Goal: Information Seeking & Learning: Check status

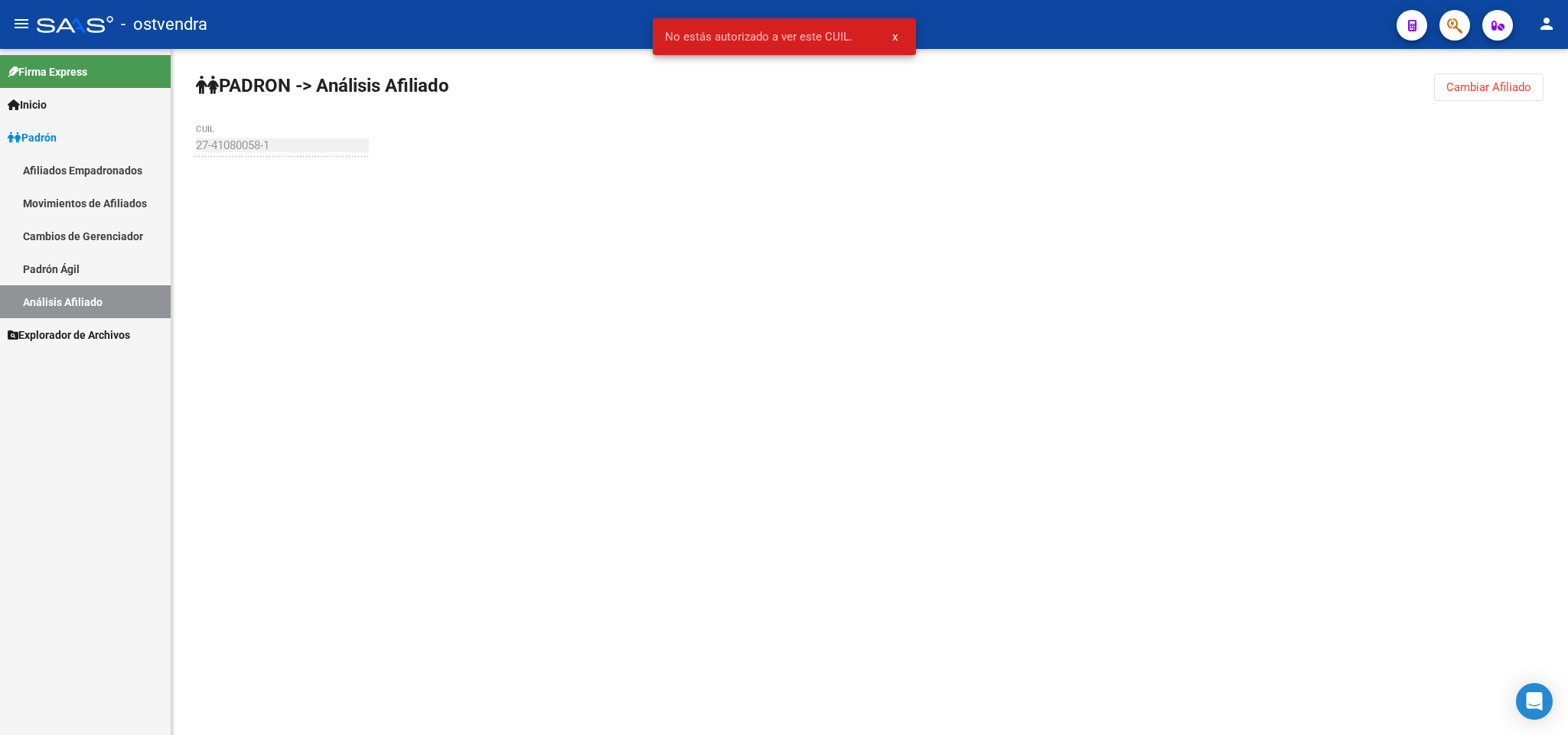
drag, startPoint x: 742, startPoint y: 266, endPoint x: 650, endPoint y: 701, distance: 444.6
click at [724, 372] on mat-sidenav-content "PADRON -> Análisis Afiliado Cambiar Afiliado 27-41080058-1 CUIL" at bounding box center [869, 392] width 1397 height 687
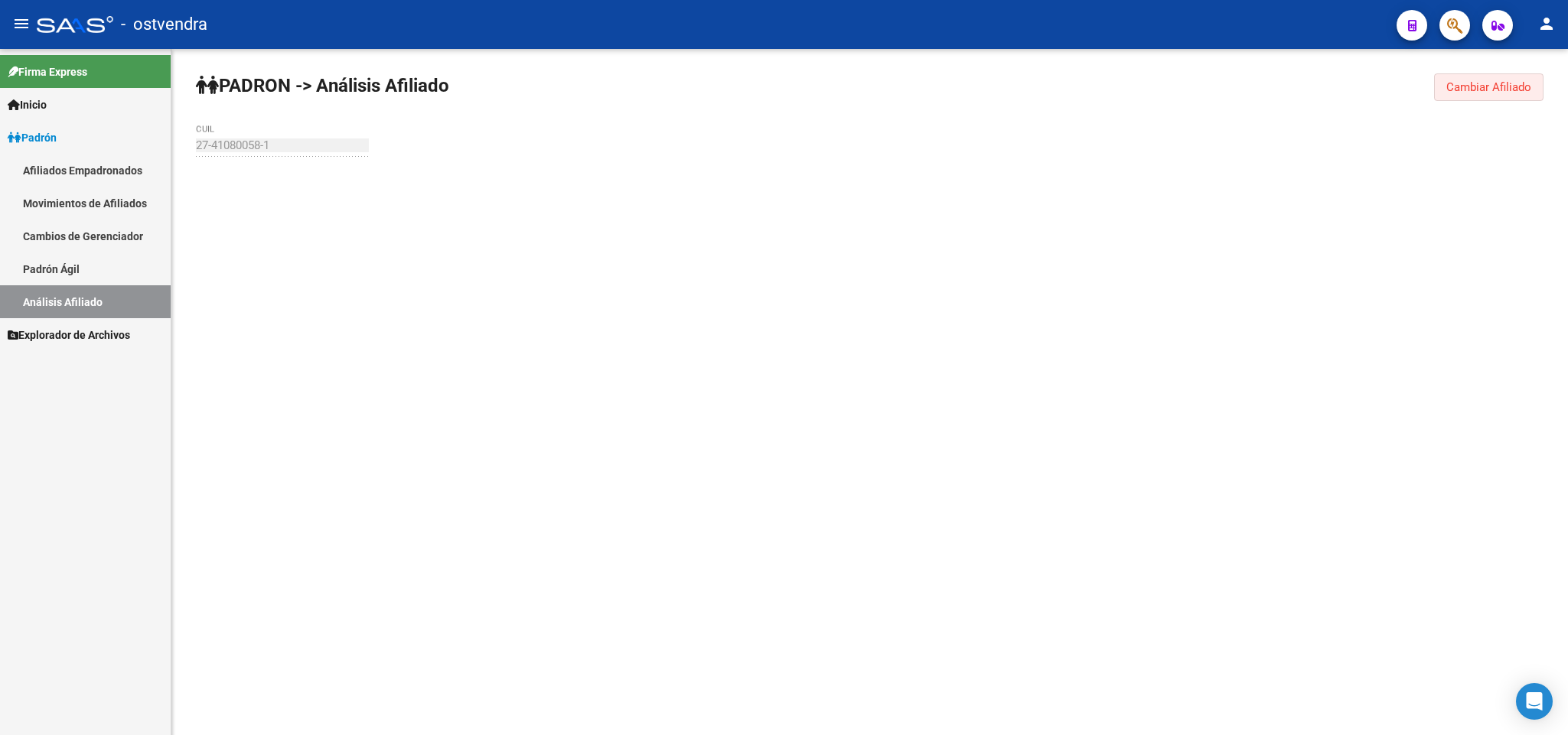
click at [1460, 79] on button "Cambiar Afiliado" at bounding box center [1489, 87] width 110 height 28
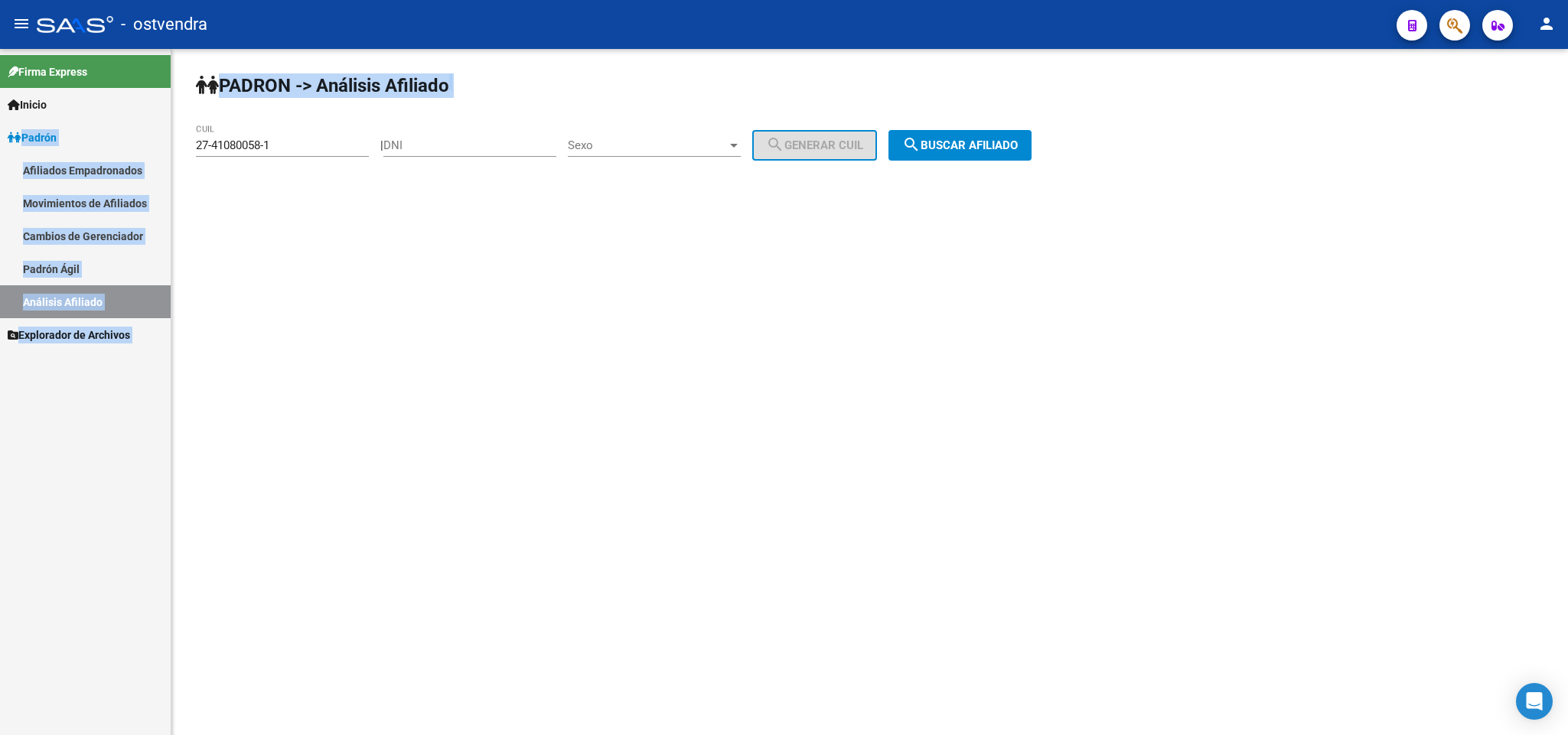
drag, startPoint x: 242, startPoint y: 138, endPoint x: 5, endPoint y: 140, distance: 237.0
click at [0, 140] on mat-sidenav-container "Firma Express Inicio Instructivos Contacto OS Padrón Afiliados Empadronados Mov…" at bounding box center [784, 392] width 1568 height 687
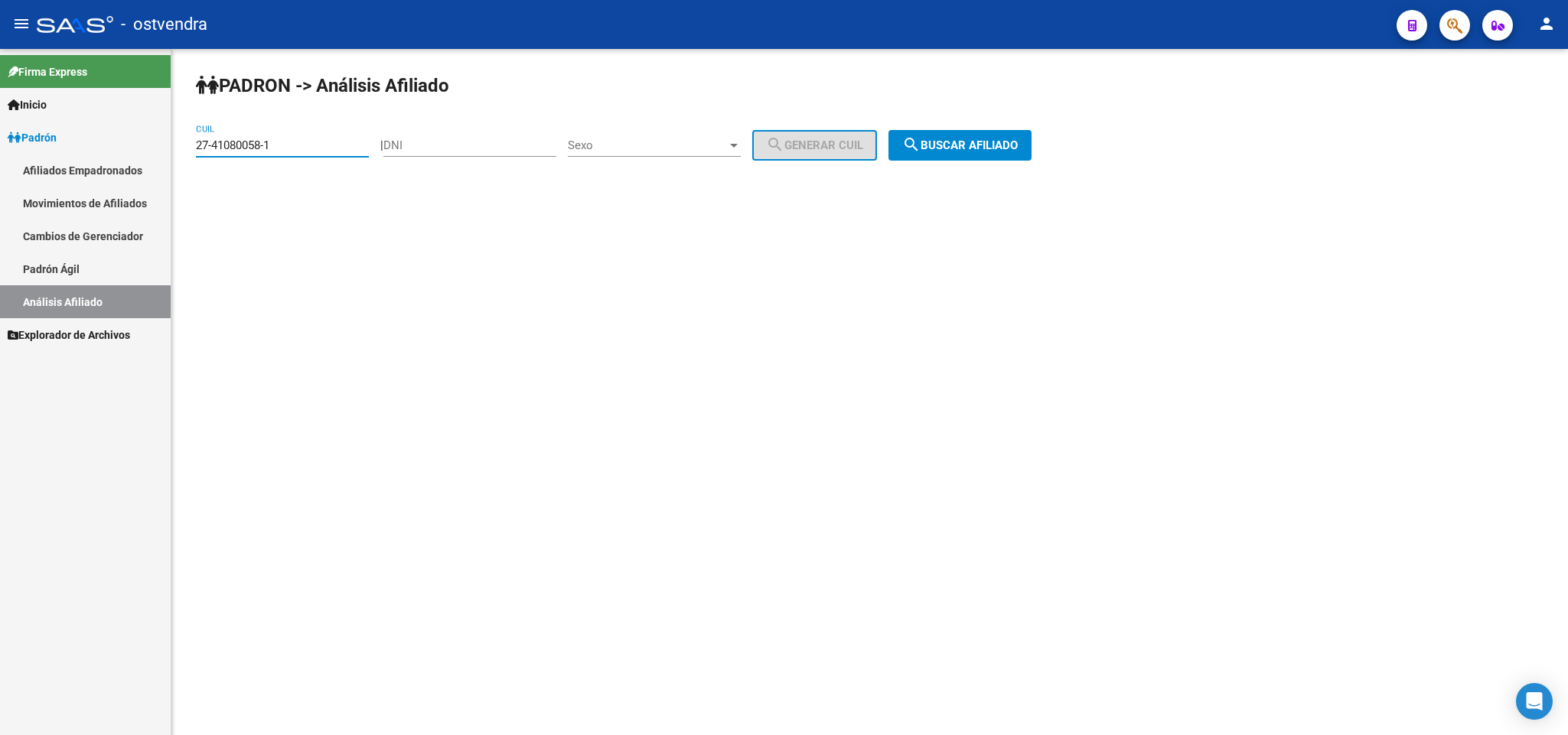
drag, startPoint x: 295, startPoint y: 140, endPoint x: 296, endPoint y: 149, distance: 9.1
click at [295, 144] on input "27-41080058-1" at bounding box center [283, 144] width 173 height 13
drag, startPoint x: 296, startPoint y: 149, endPoint x: 152, endPoint y: 137, distance: 144.5
click at [152, 137] on mat-sidenav-container "Firma Express Inicio Instructivos Contacto OS Padrón Afiliados Empadronados Mov…" at bounding box center [784, 392] width 1568 height 687
paste input "0-35944750-8"
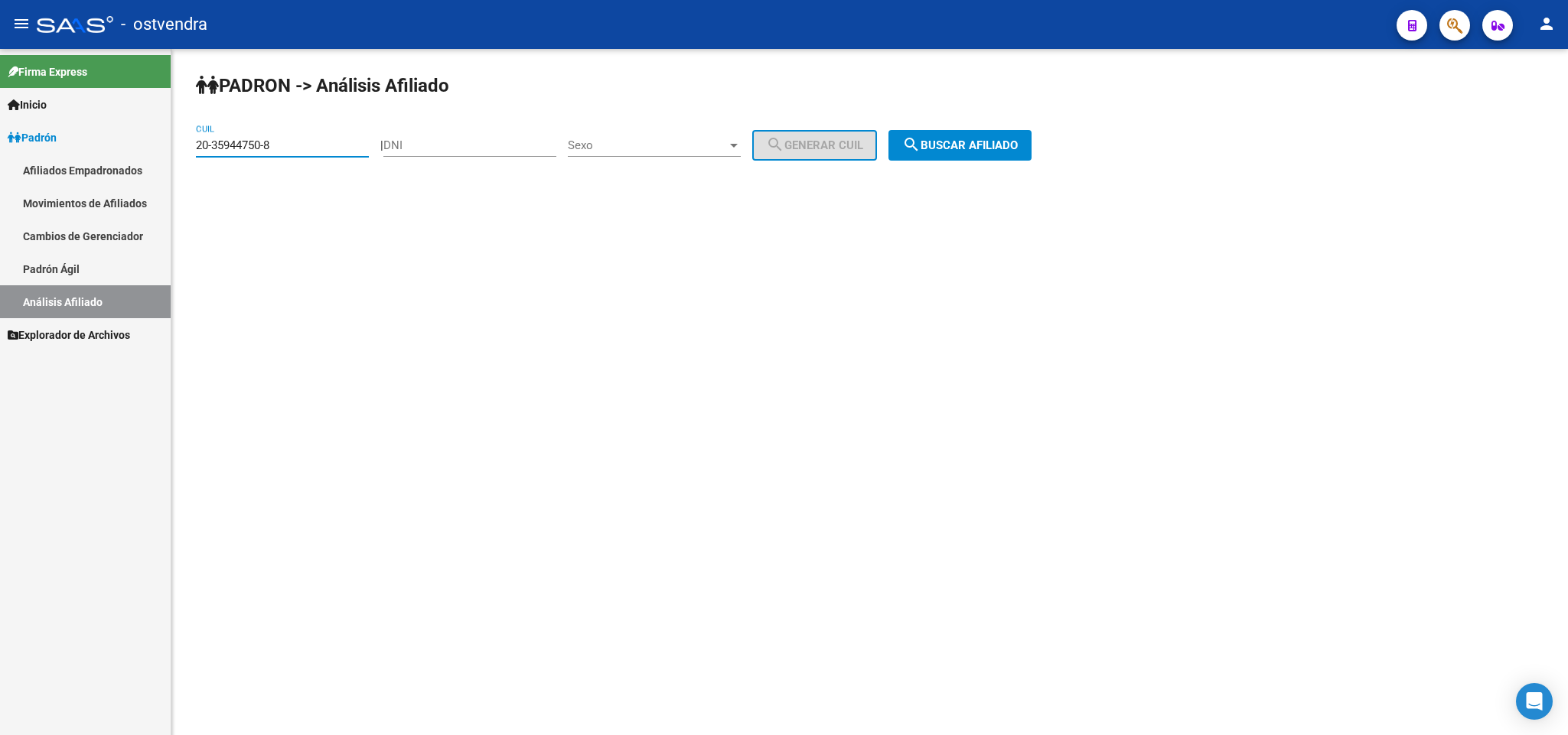
type input "20-35944750-8"
click at [957, 142] on span "search Buscar afiliado" at bounding box center [961, 144] width 116 height 13
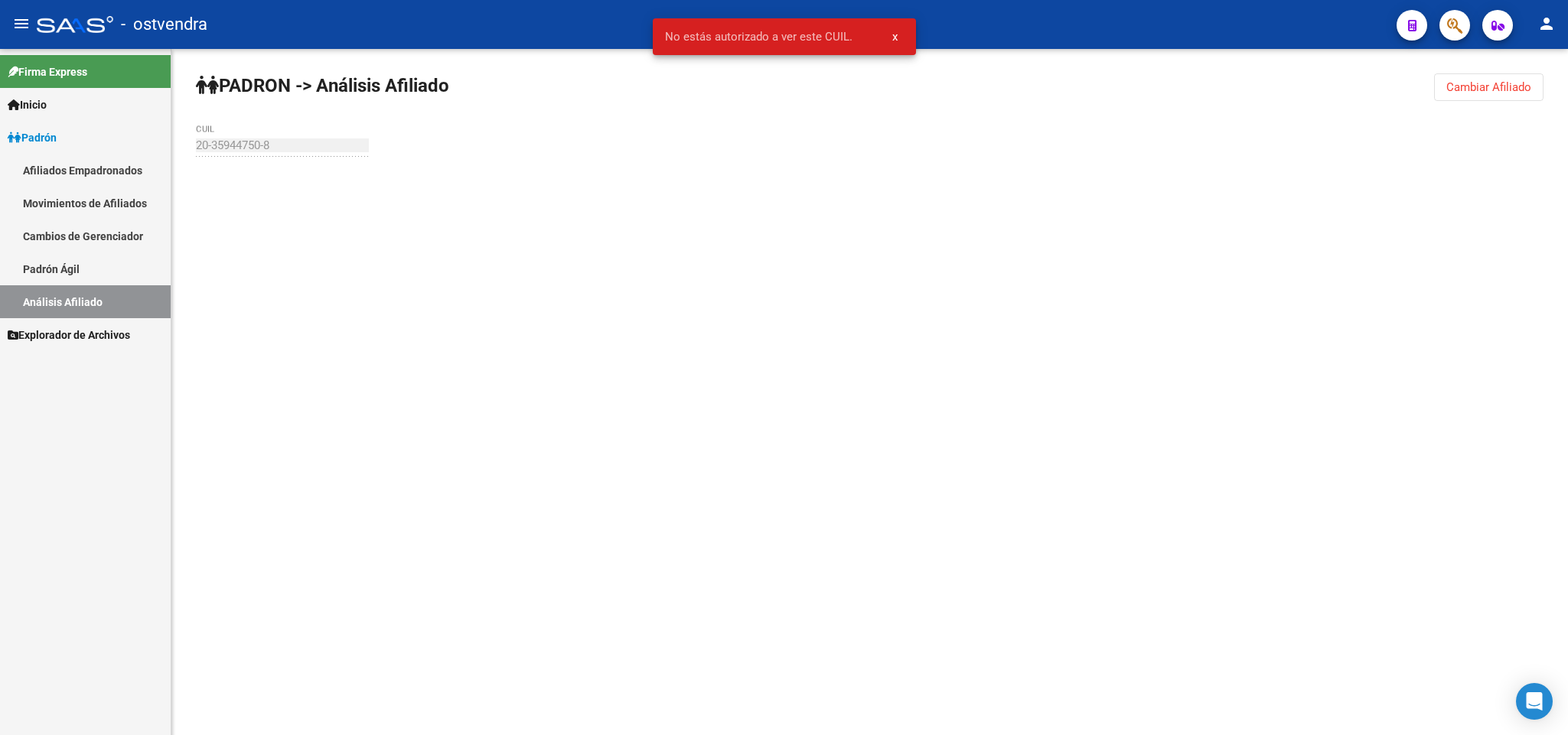
drag, startPoint x: 887, startPoint y: 191, endPoint x: 639, endPoint y: 248, distance: 254.5
click at [849, 209] on div "PADRON -> Análisis Afiliado Cambiar Afiliado 20-35944750-8 CUIL" at bounding box center [869, 145] width 1397 height 193
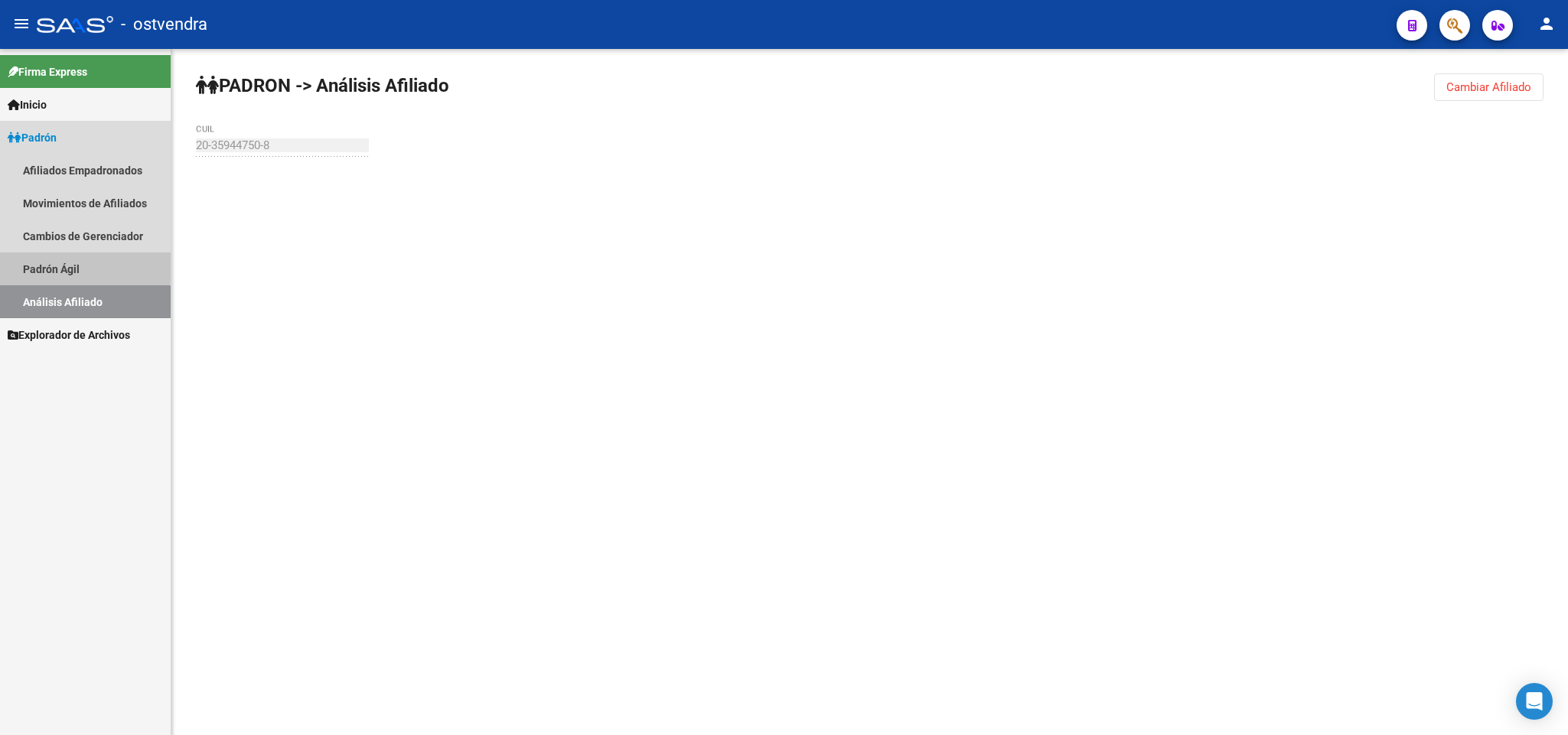
click at [29, 266] on link "Padrón Ágil" at bounding box center [85, 268] width 171 height 33
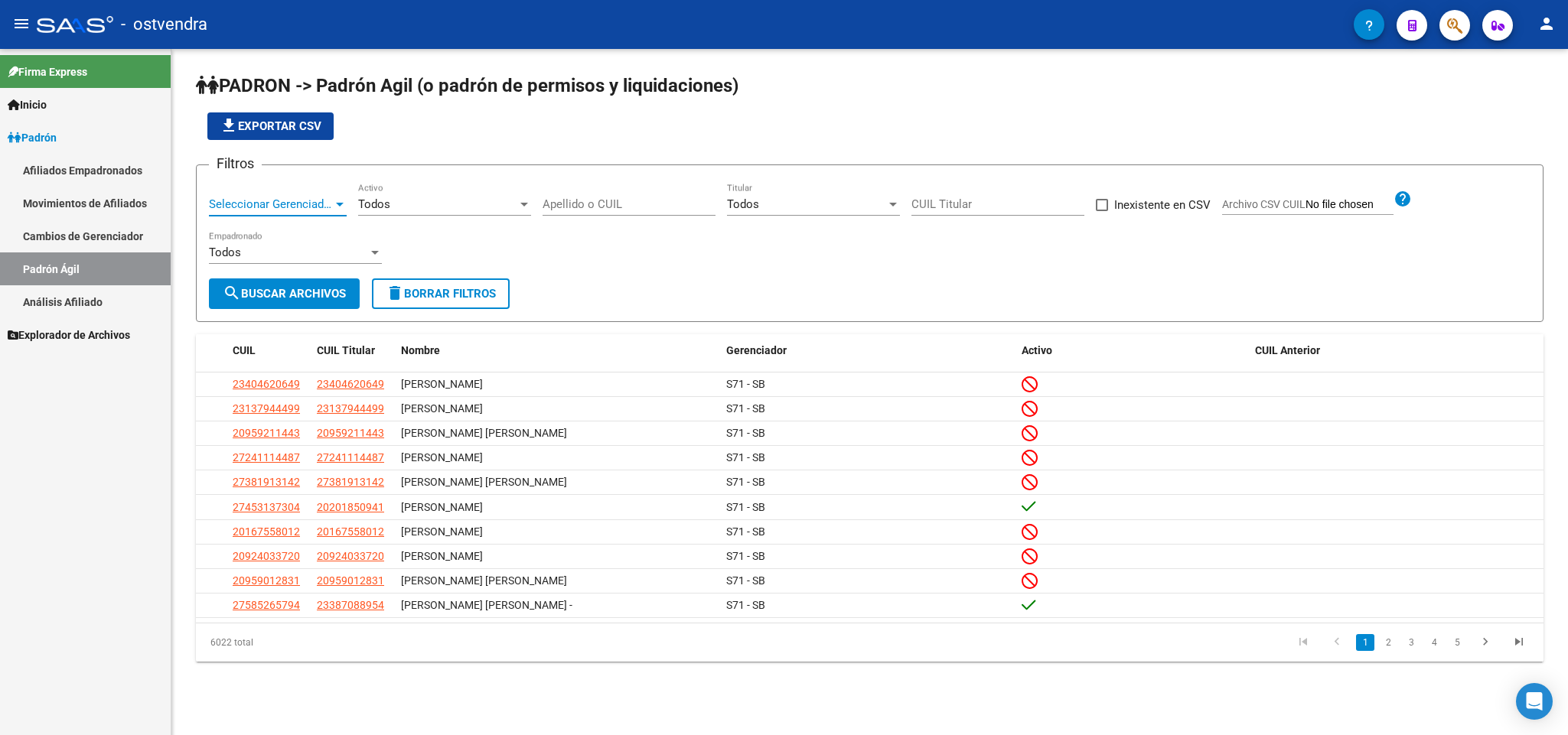
click at [241, 209] on span "Seleccionar Gerenciador" at bounding box center [271, 204] width 124 height 13
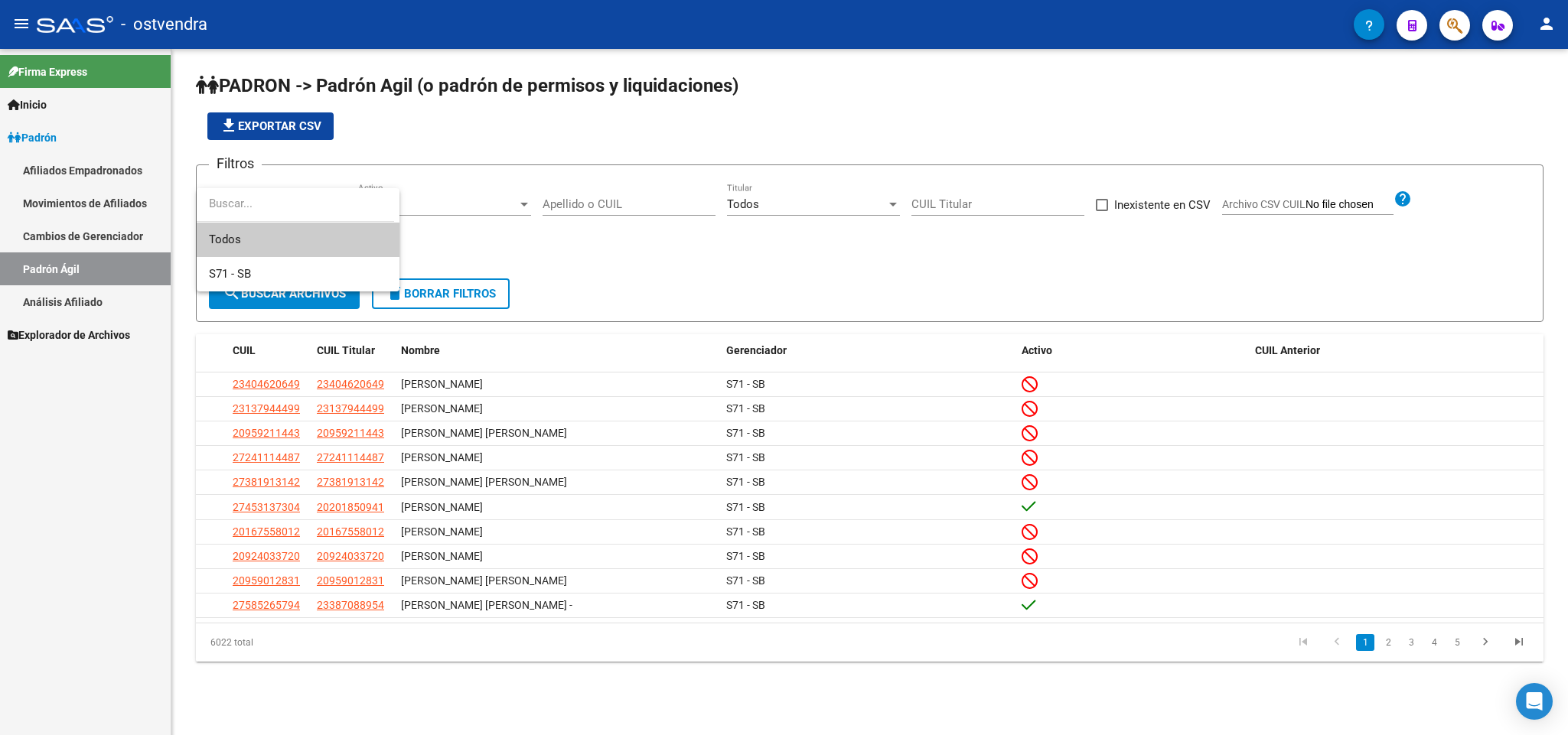
drag, startPoint x: 134, startPoint y: 518, endPoint x: 124, endPoint y: 514, distance: 10.8
click at [132, 518] on div at bounding box center [784, 368] width 1568 height 735
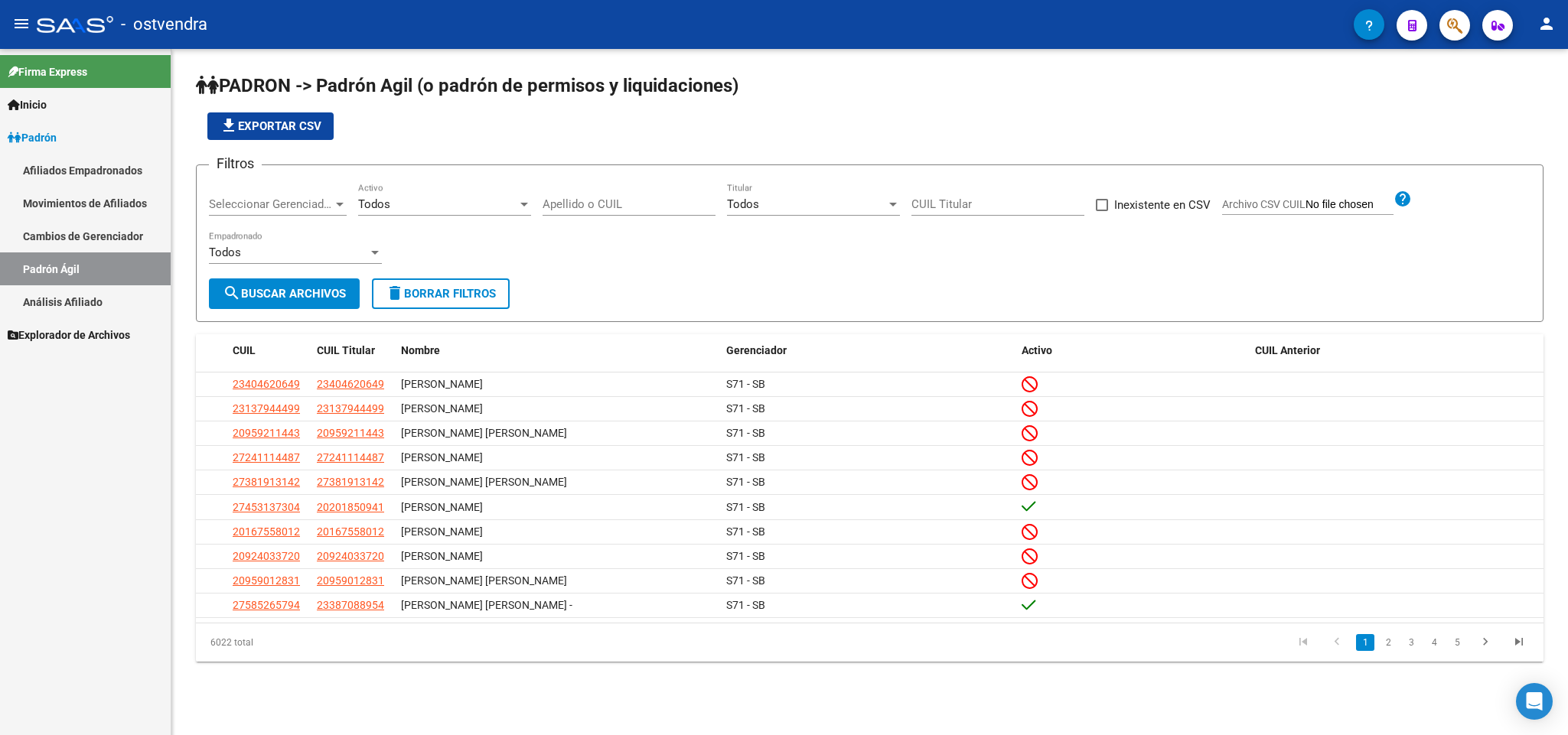
click at [58, 298] on link "Análisis Afiliado" at bounding box center [85, 302] width 171 height 33
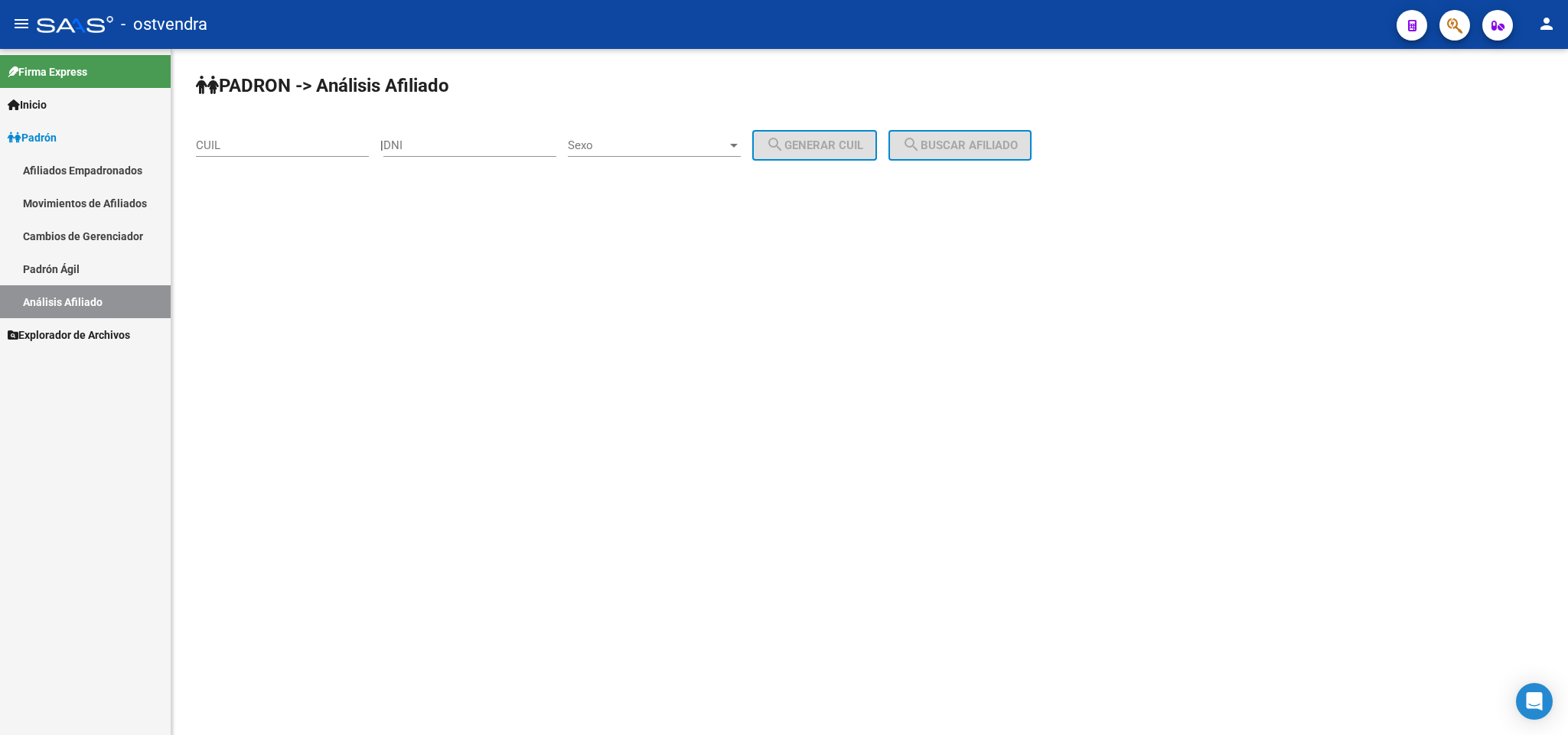
click at [5, 475] on div "Firma Express Inicio Instructivos Contacto OS Padrón Afiliados Empadronados Mov…" at bounding box center [85, 392] width 171 height 687
drag, startPoint x: 281, startPoint y: 155, endPoint x: 155, endPoint y: 193, distance: 131.6
click at [269, 160] on div "CUIL" at bounding box center [283, 148] width 173 height 48
click at [51, 330] on span "Explorador de Archivos" at bounding box center [69, 335] width 122 height 17
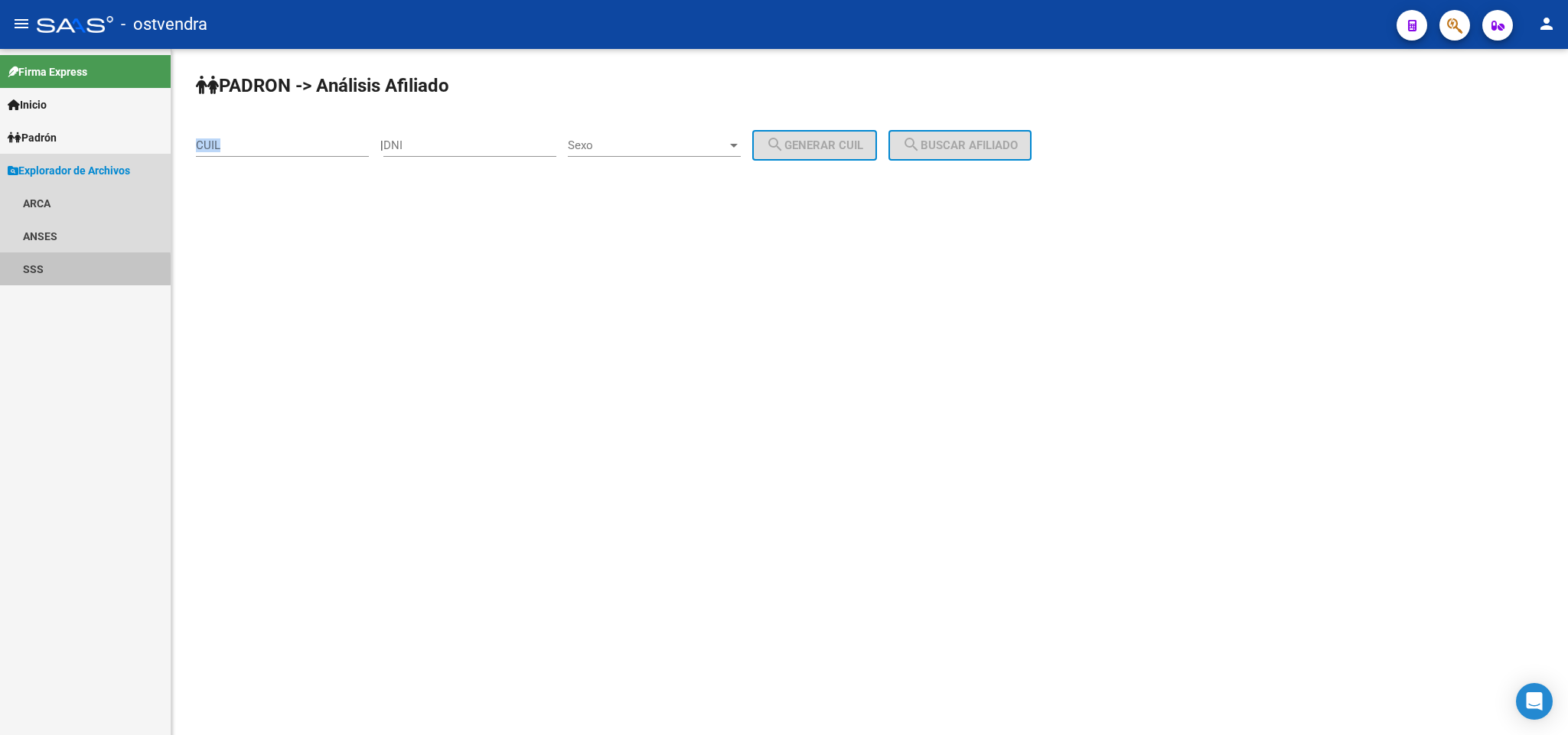
click at [34, 269] on link "SSS" at bounding box center [85, 268] width 171 height 33
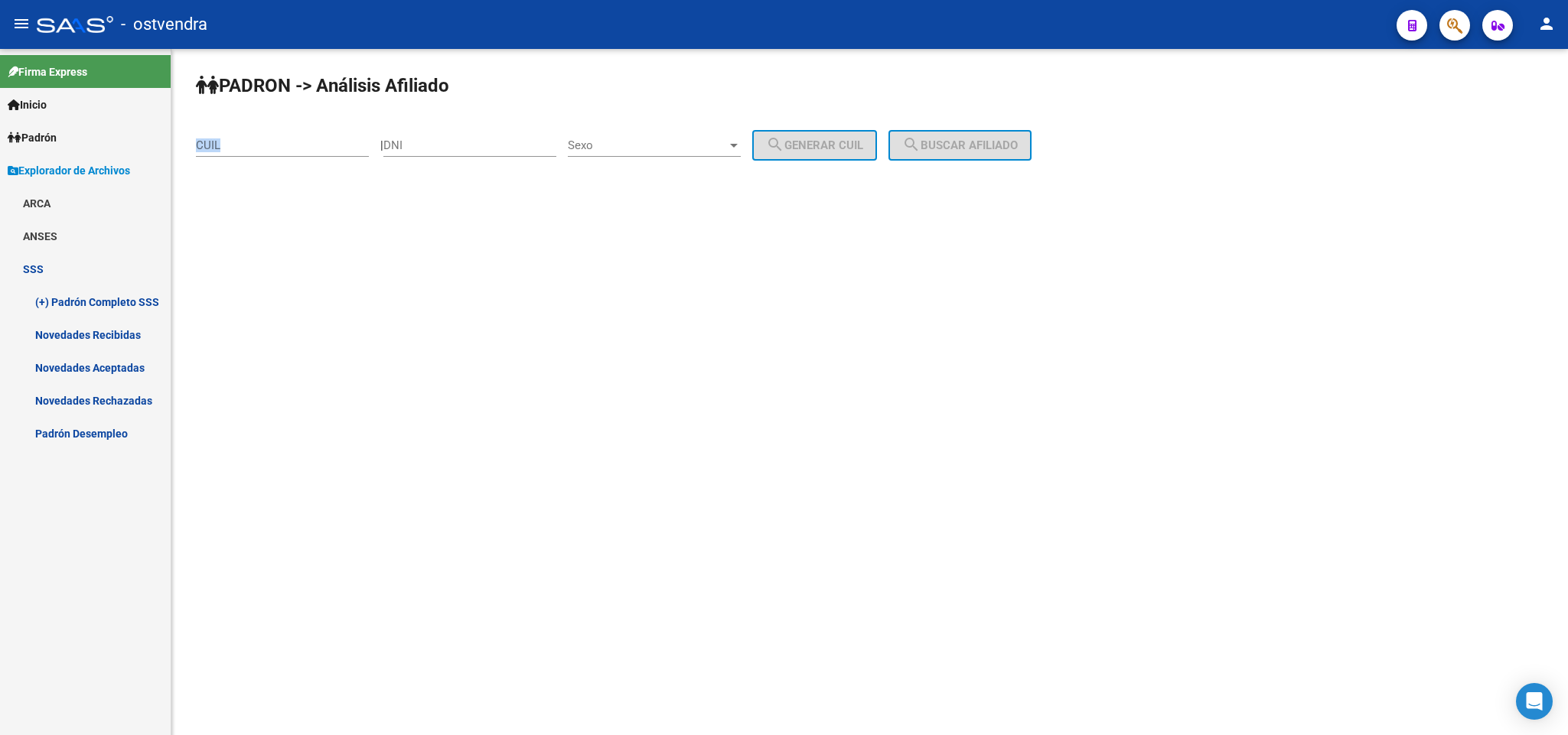
click at [83, 336] on link "Novedades Recibidas" at bounding box center [85, 334] width 171 height 33
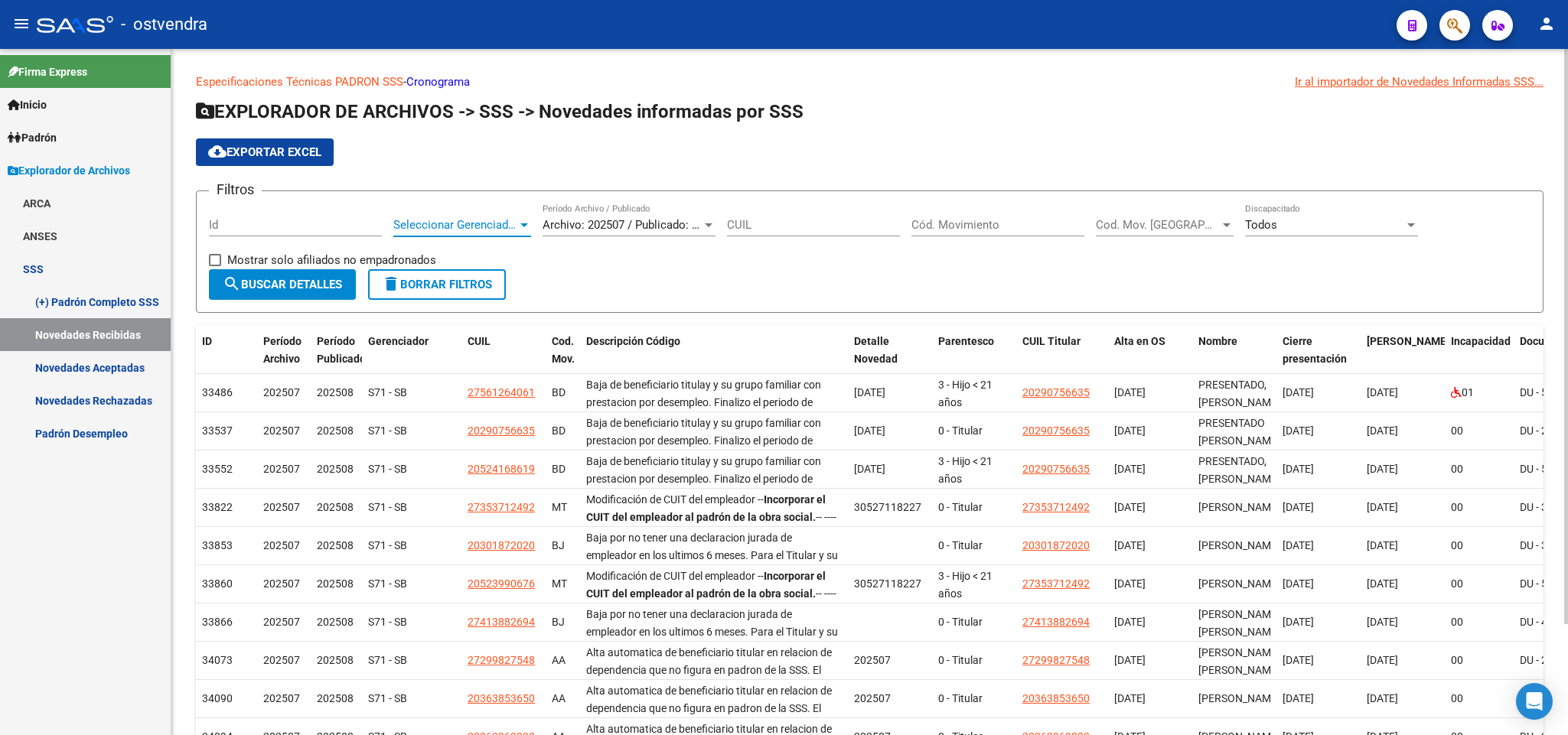
click at [513, 225] on span "Seleccionar Gerenciador" at bounding box center [456, 225] width 124 height 13
click at [513, 225] on input "dropdown search" at bounding box center [480, 224] width 198 height 34
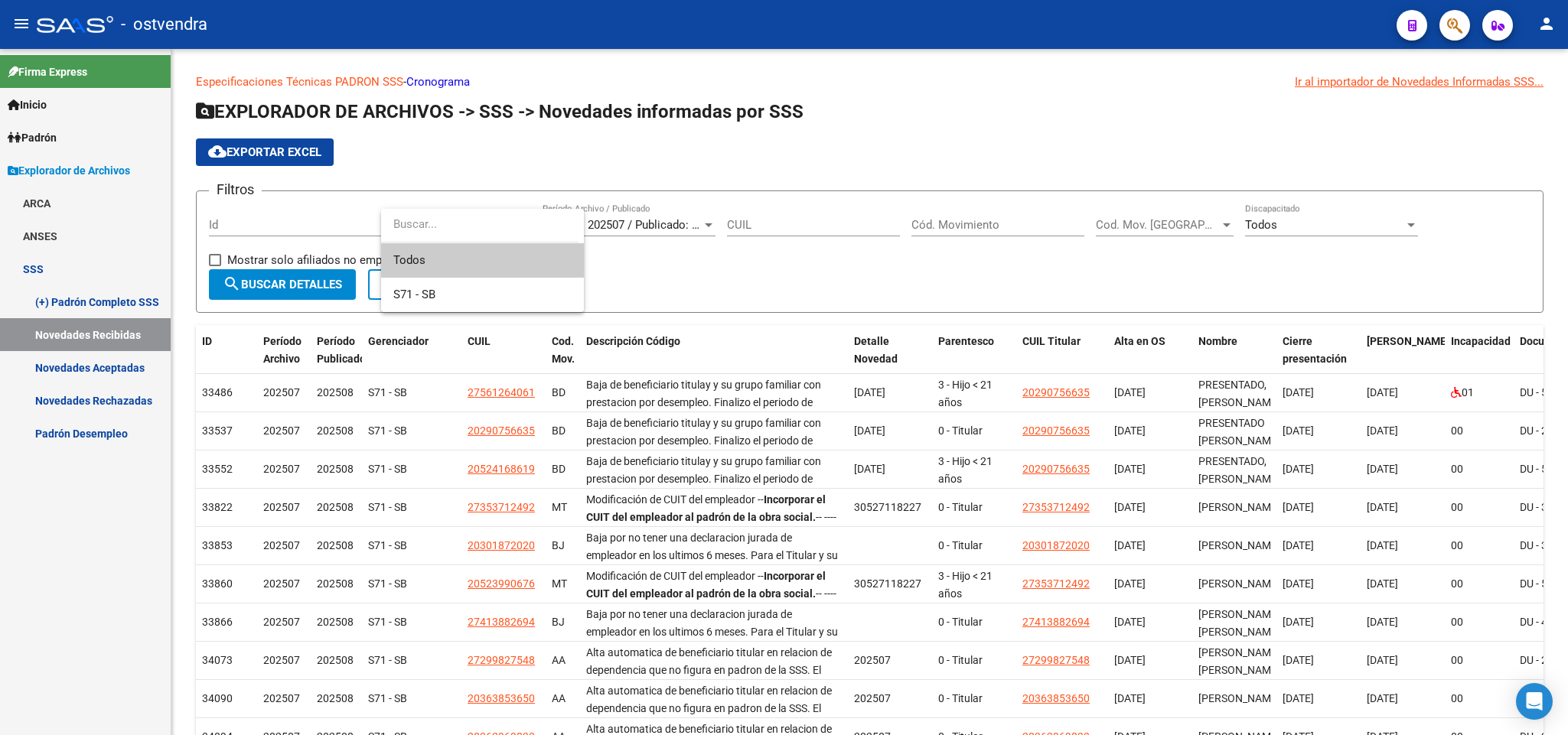
click at [915, 643] on div at bounding box center [784, 368] width 1568 height 735
click at [44, 142] on span "Padrón" at bounding box center [33, 137] width 49 height 17
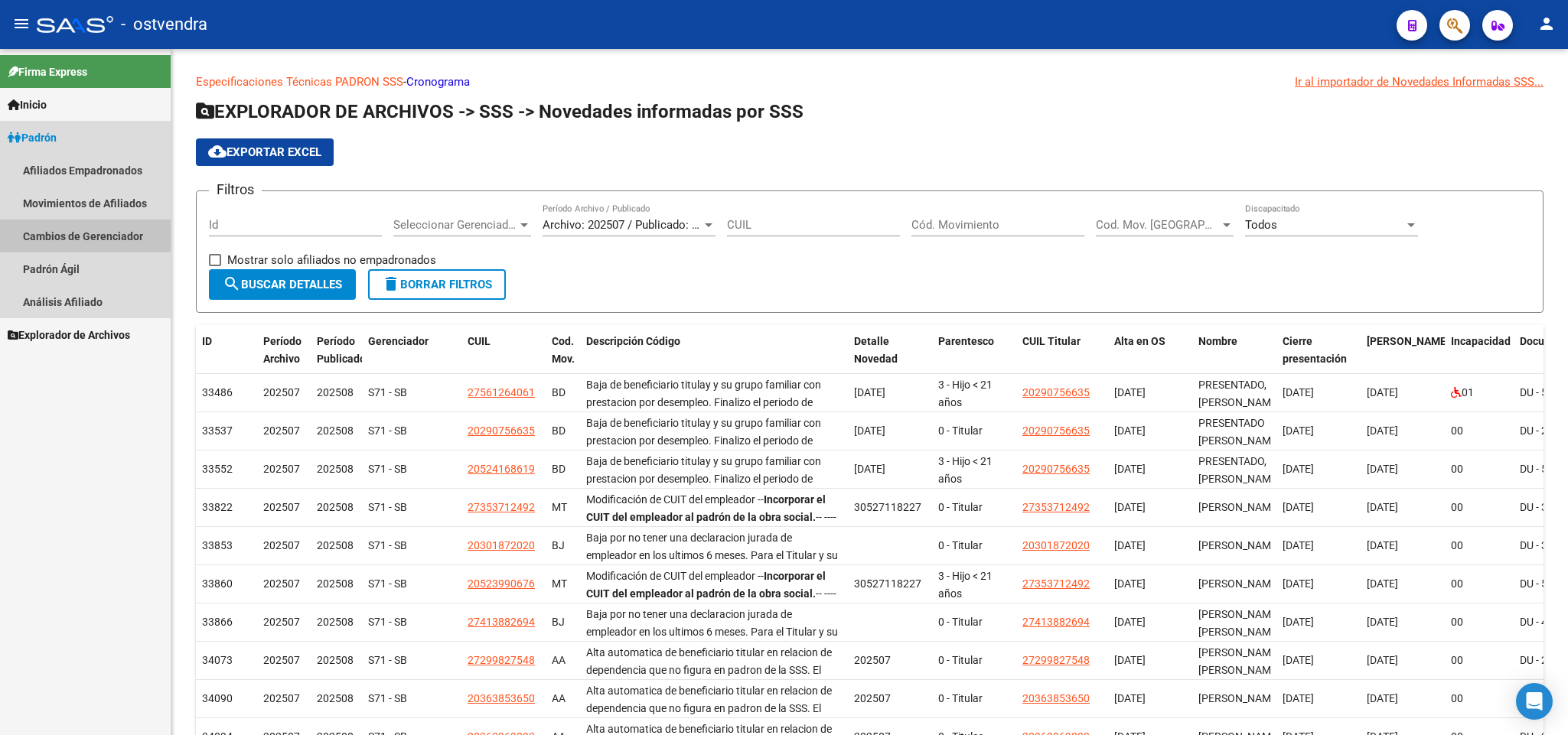
click at [83, 230] on link "Cambios de Gerenciador" at bounding box center [85, 236] width 171 height 33
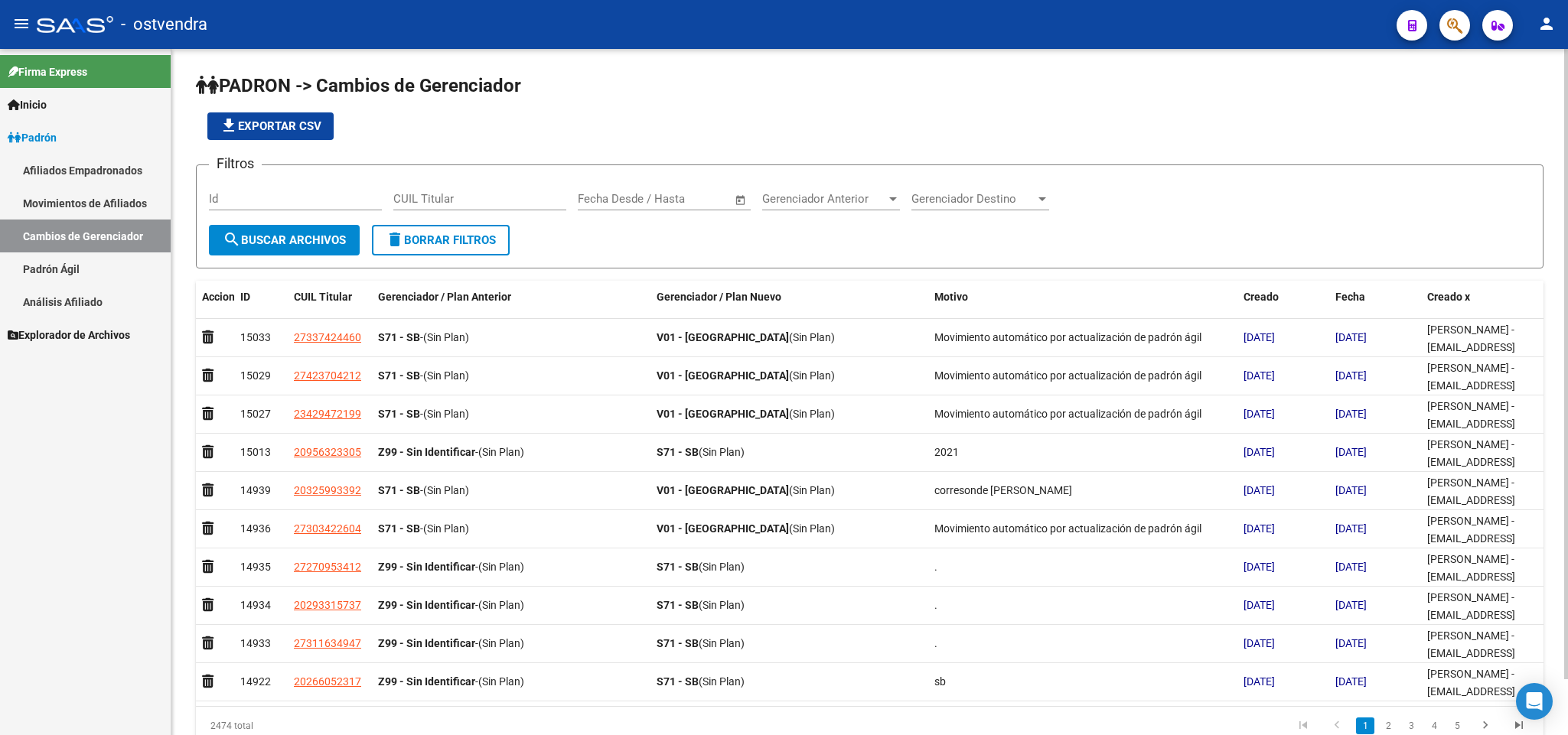
click at [455, 210] on div "CUIL Titular" at bounding box center [480, 194] width 173 height 33
click at [441, 217] on div "CUIL Titular" at bounding box center [480, 202] width 173 height 48
click at [888, 198] on div at bounding box center [892, 198] width 13 height 12
click at [841, 240] on span "Todos" at bounding box center [851, 234] width 179 height 34
click at [469, 207] on div "CUIL Titular" at bounding box center [480, 194] width 173 height 33
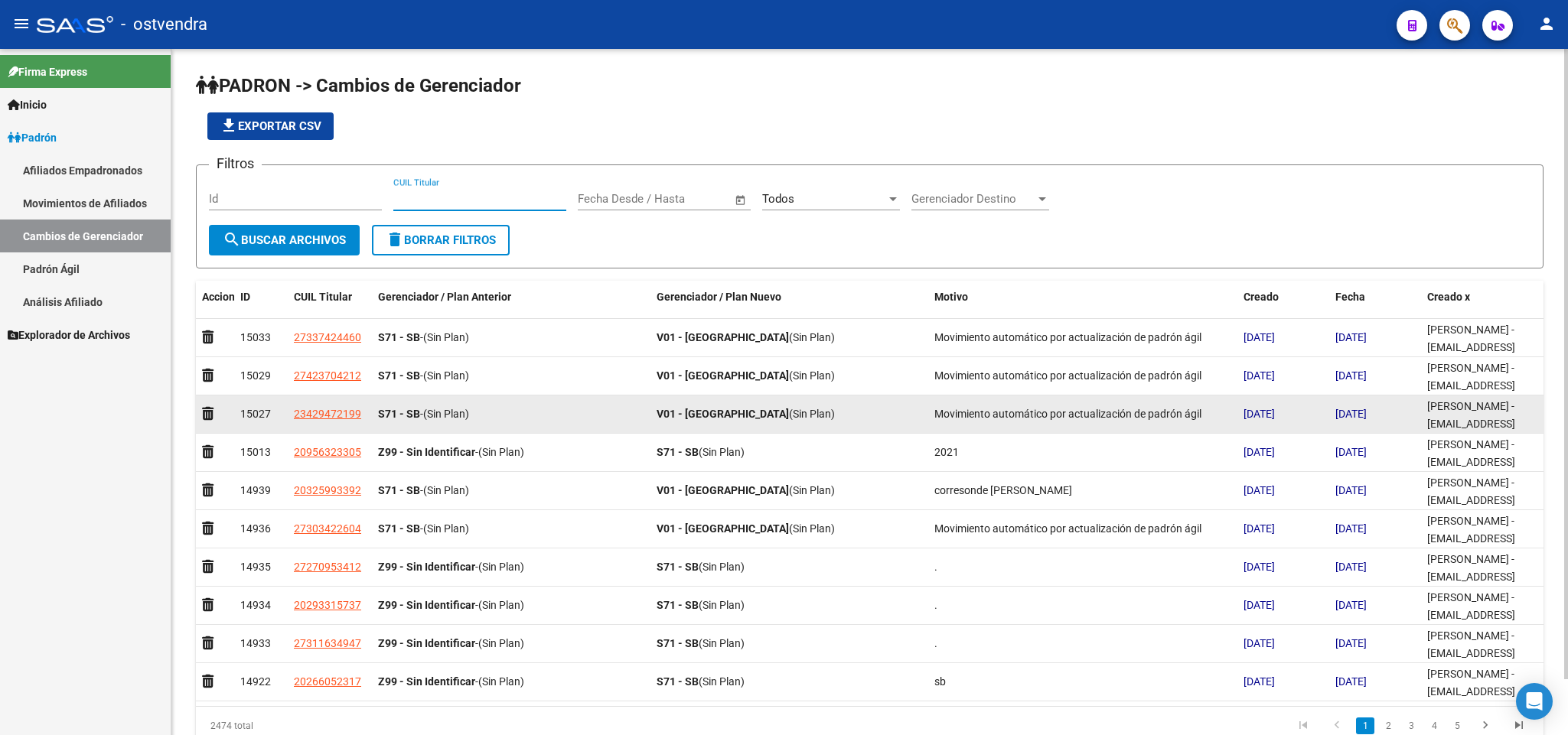
paste input "20446470966"
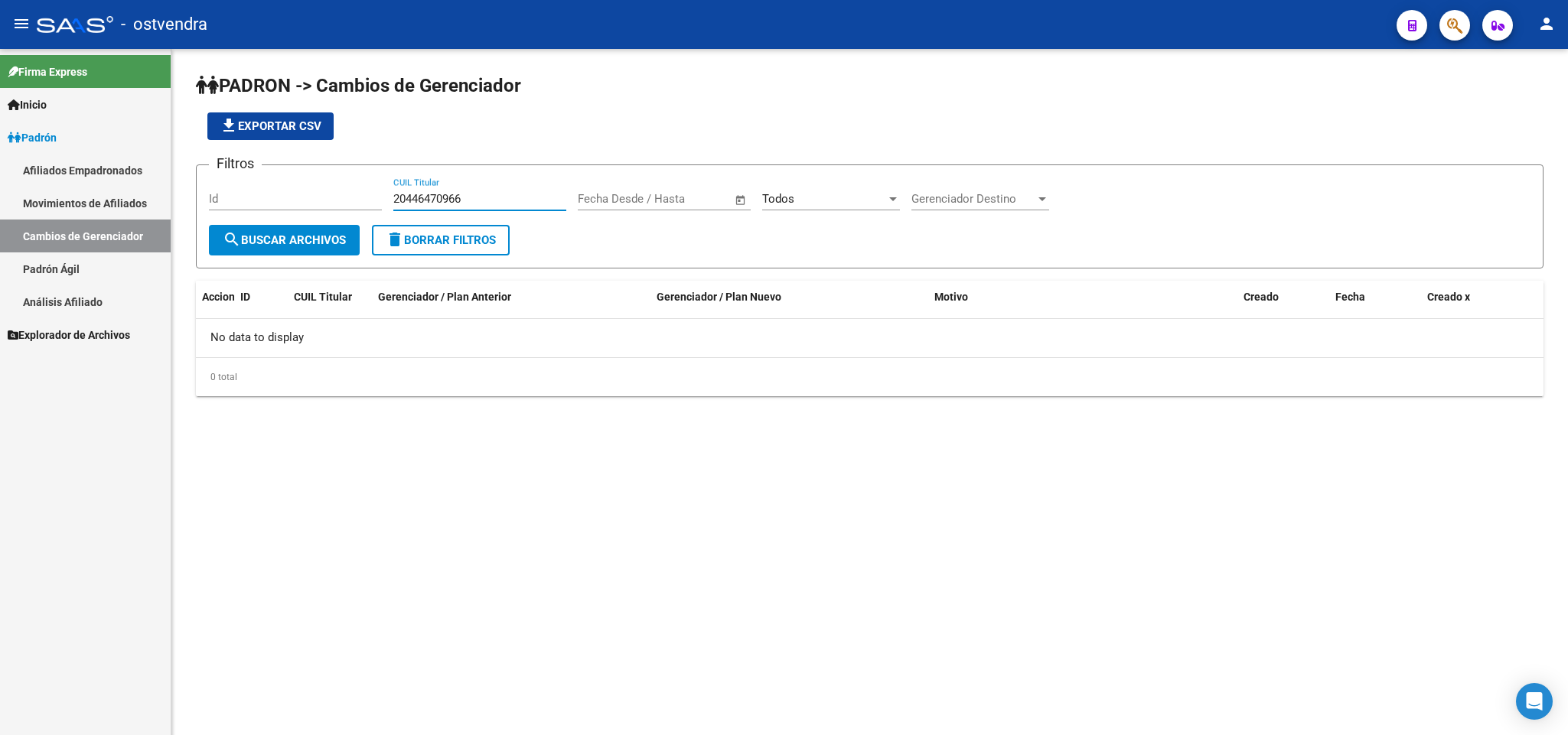
type input "20446470966"
click at [74, 298] on link "Análisis Afiliado" at bounding box center [85, 302] width 171 height 33
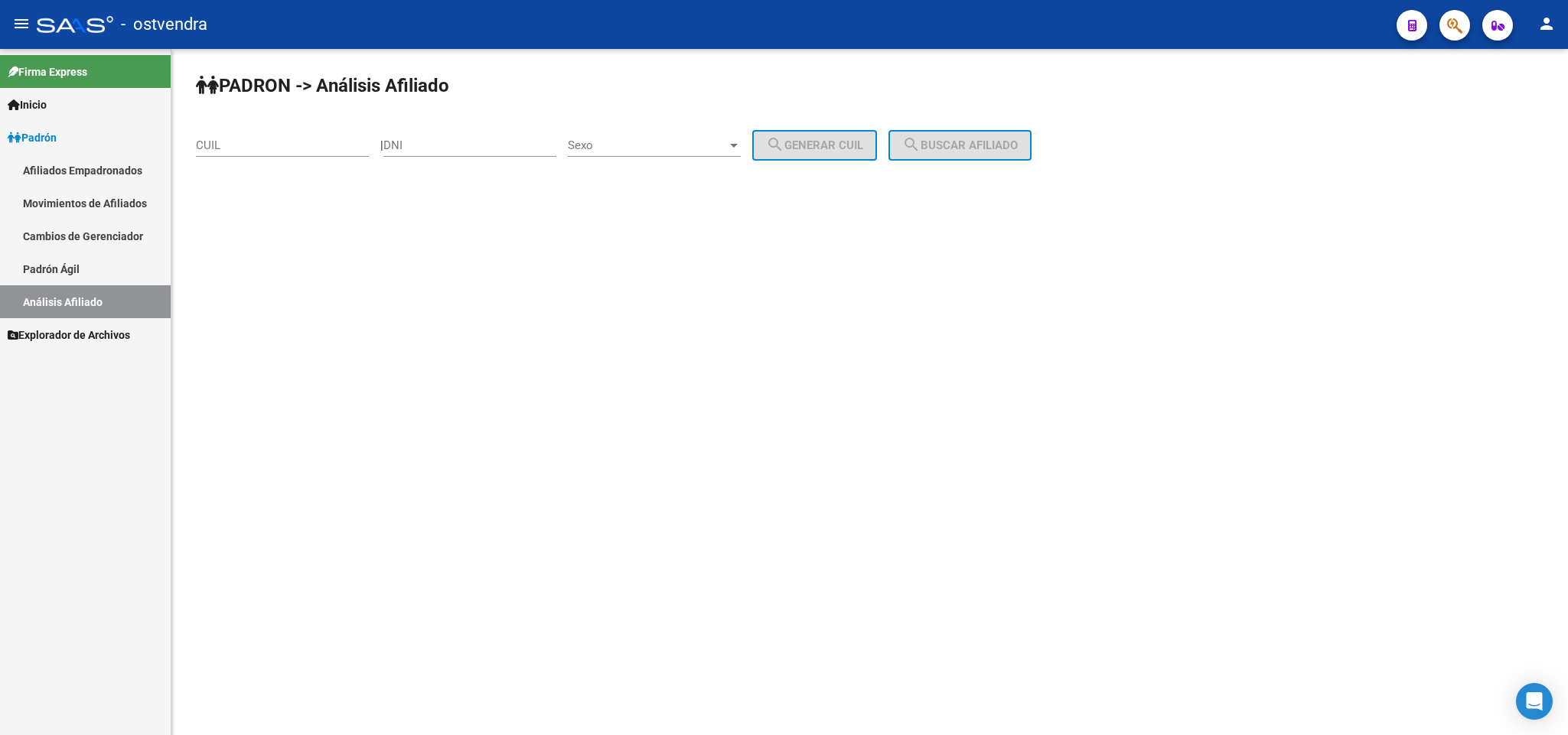
click at [227, 152] on input "CUIL" at bounding box center [283, 144] width 173 height 13
paste input "20-44647096-6"
type input "20-44647096-6"
click at [969, 145] on span "search Buscar afiliado" at bounding box center [961, 144] width 116 height 13
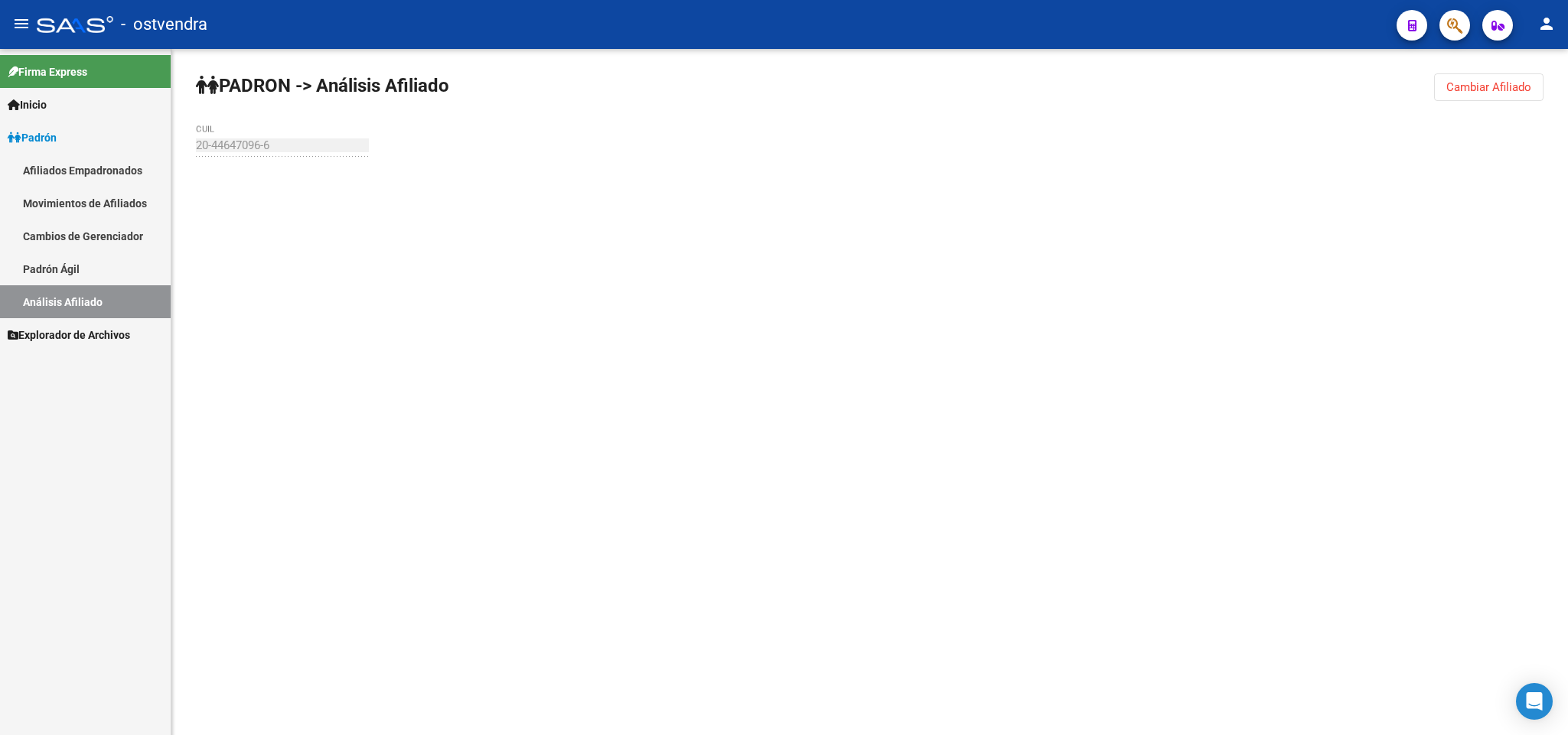
click at [345, 152] on mat-sidenav-content "PADRON -> Análisis Afiliado Cambiar Afiliado 20-44647096-6 CUIL" at bounding box center [869, 392] width 1397 height 687
